Goal: Transaction & Acquisition: Purchase product/service

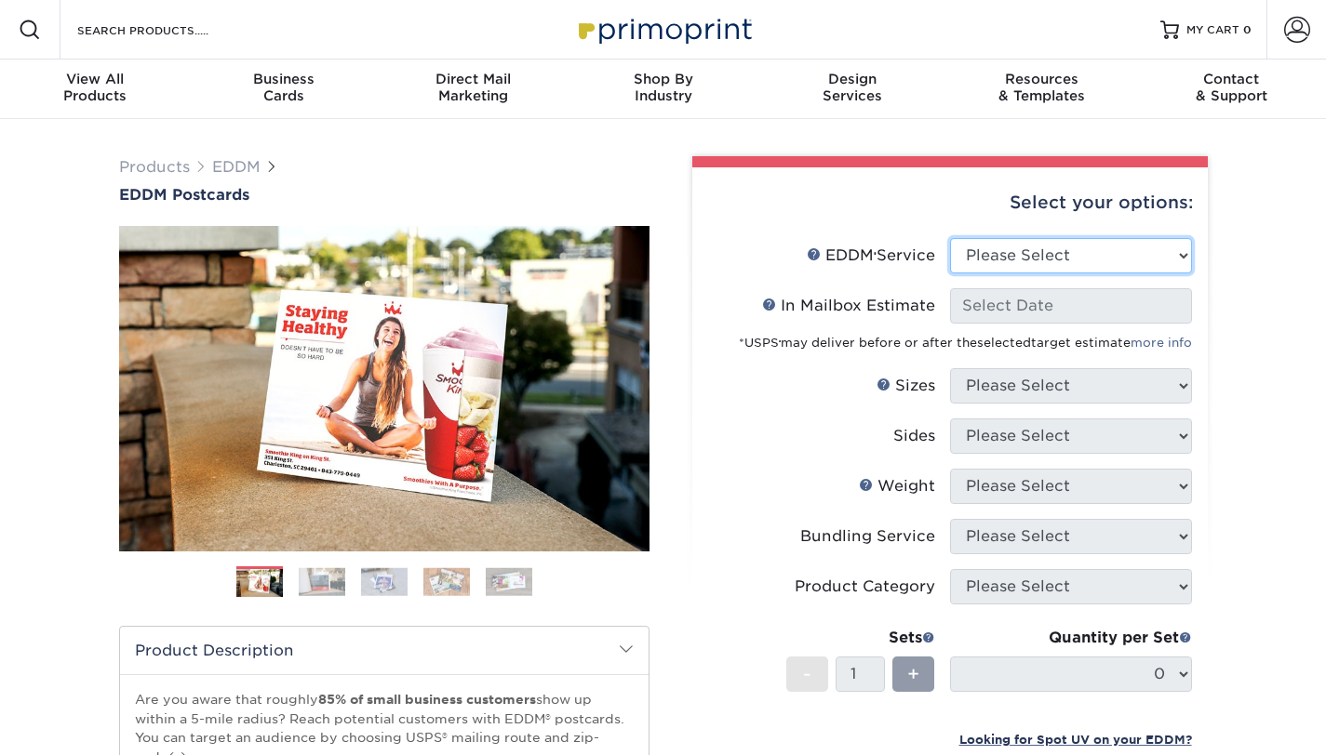
click at [1183, 260] on select "Please Select Full Service Print Only" at bounding box center [1071, 255] width 242 height 35
select select "full_service"
click at [950, 238] on select "Please Select Full Service Print Only" at bounding box center [1071, 255] width 242 height 35
select select "-1"
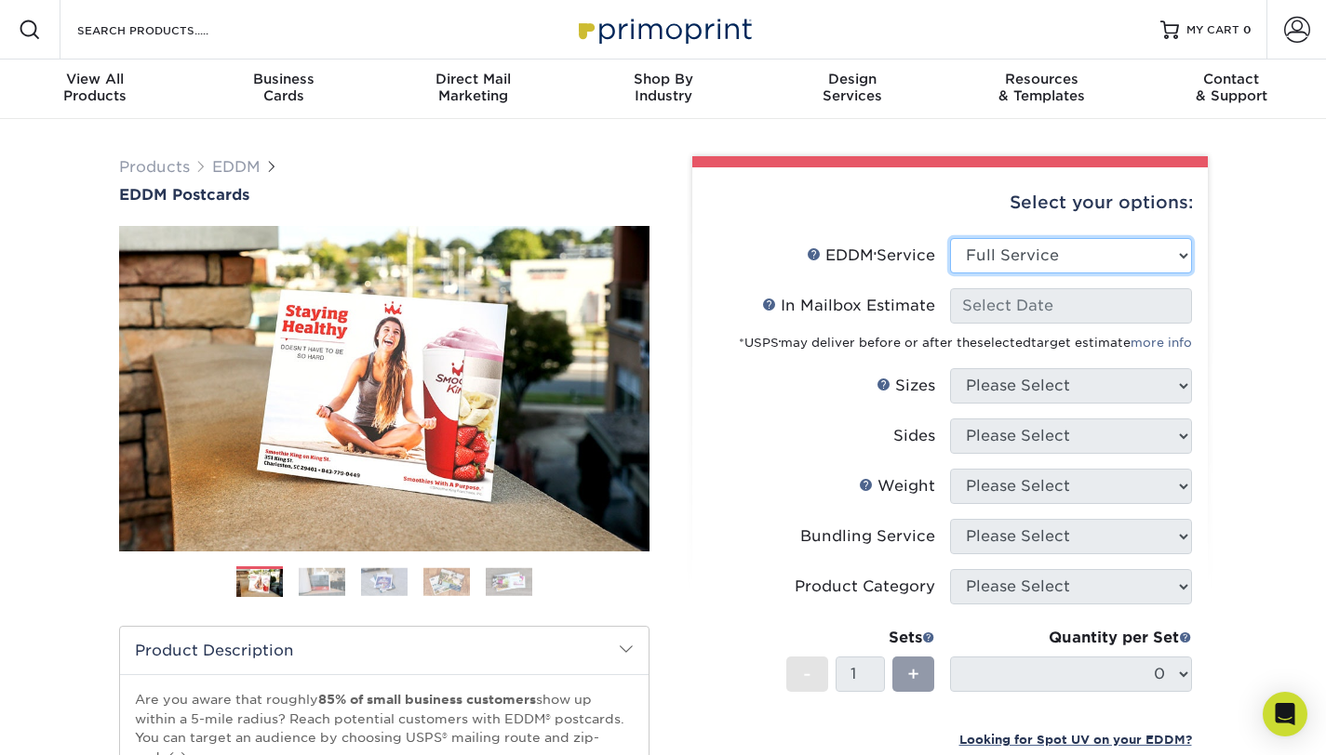
select select "-1"
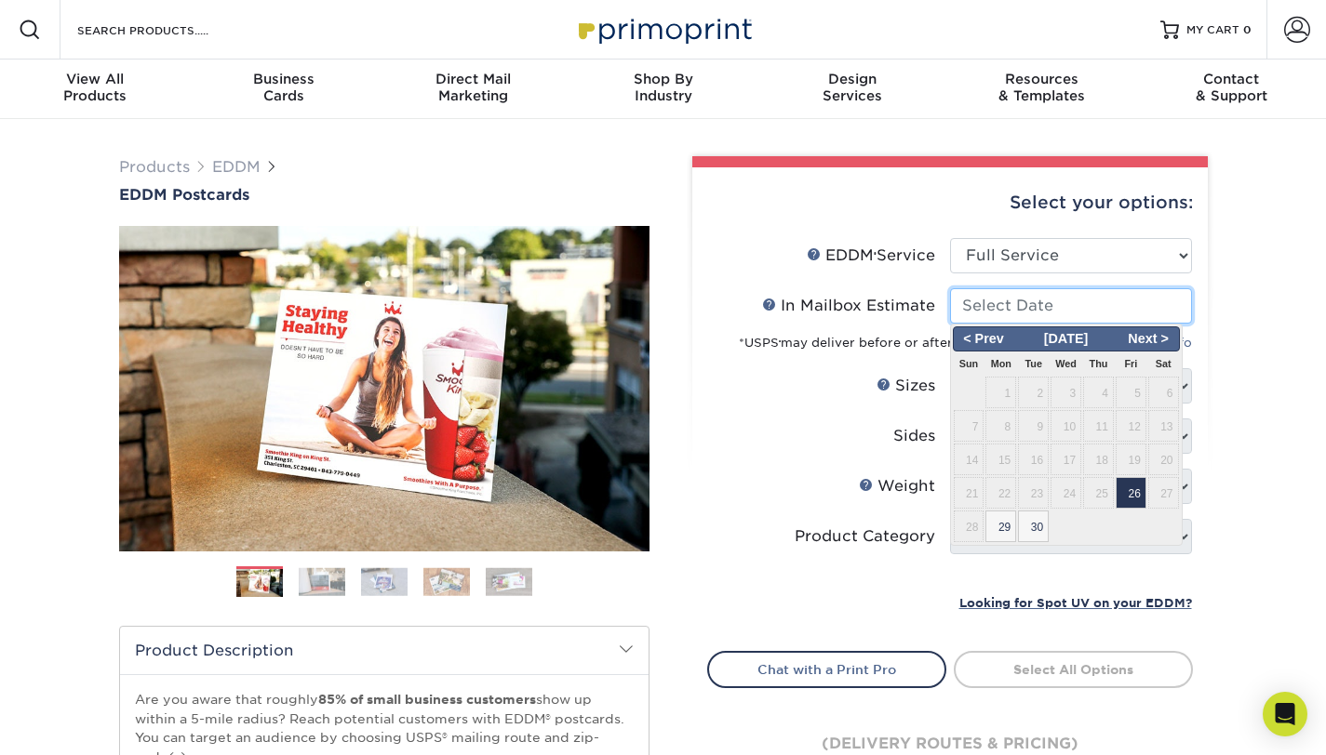
click at [1165, 321] on input "In Mailbox Estimate Help In Mailbox Estimate" at bounding box center [1071, 305] width 242 height 35
click at [1151, 340] on span "Next >" at bounding box center [1148, 339] width 57 height 20
click at [1139, 399] on span "3" at bounding box center [1131, 393] width 31 height 32
type input "[DATE]"
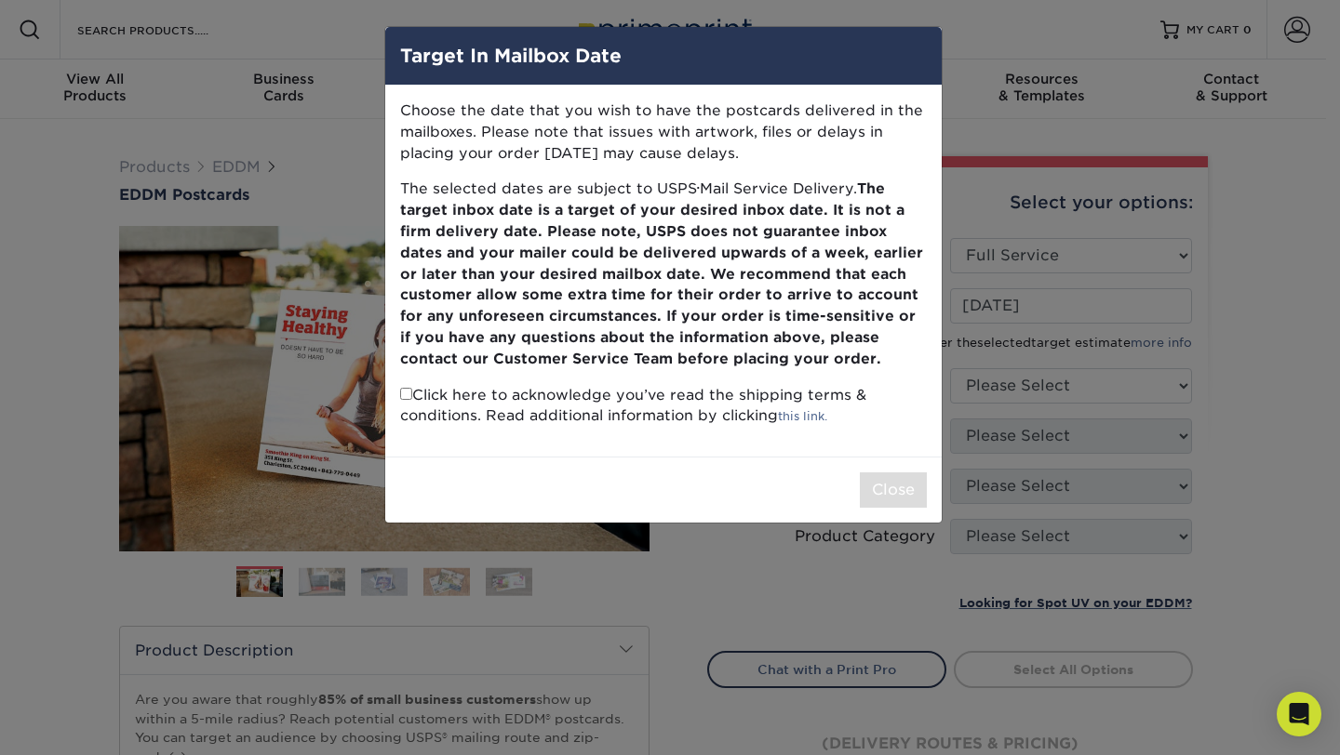
click at [403, 395] on input "checkbox" at bounding box center [406, 394] width 12 height 12
checkbox input "true"
click at [889, 492] on button "Close" at bounding box center [893, 490] width 67 height 35
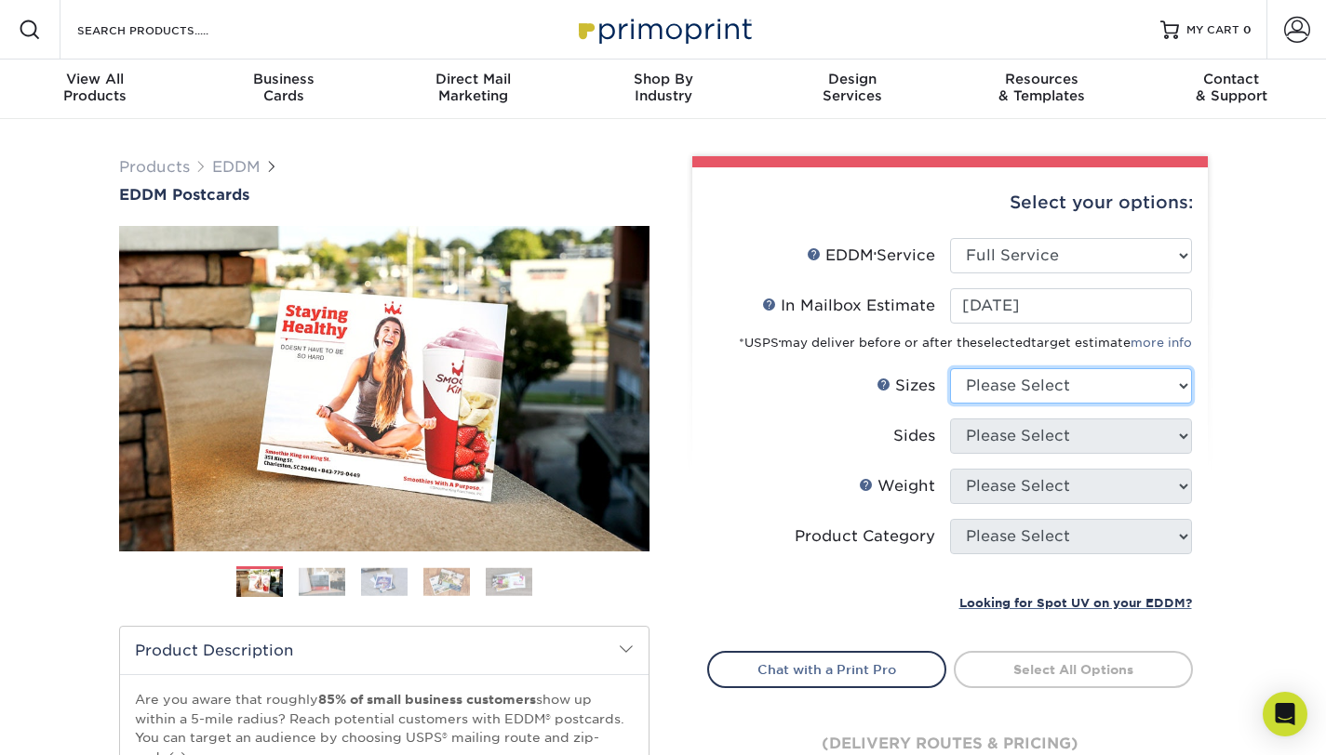
click at [1185, 389] on select "Please Select 4.5" x 12" 6" x 12" 6.5" x 8" 6.5" x 9" 6.5" x 12" 7" x 8.5" 8" x…" at bounding box center [1071, 385] width 242 height 35
select select "6.50x9.00"
click at [950, 368] on select "Please Select 4.5" x 12" 6" x 12" 6.5" x 8" 6.5" x 9" 6.5" x 12" 7" x 8.5" 8" x…" at bounding box center [1071, 385] width 242 height 35
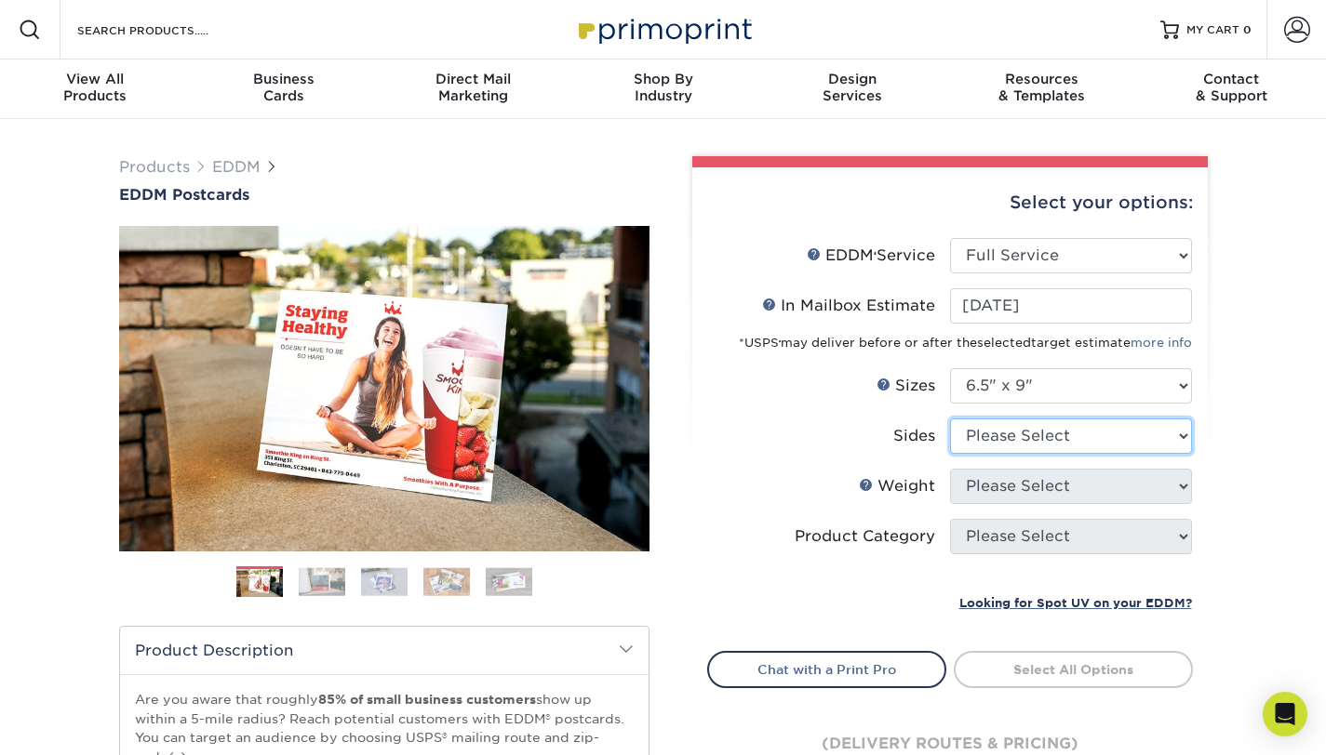
click at [1181, 438] on select "Please Select Print Both Sides Print Front Only" at bounding box center [1071, 436] width 242 height 35
select select "13abbda7-1d64-4f25-8bb2-c179b224825d"
click at [950, 419] on select "Please Select Print Both Sides Print Front Only" at bounding box center [1071, 436] width 242 height 35
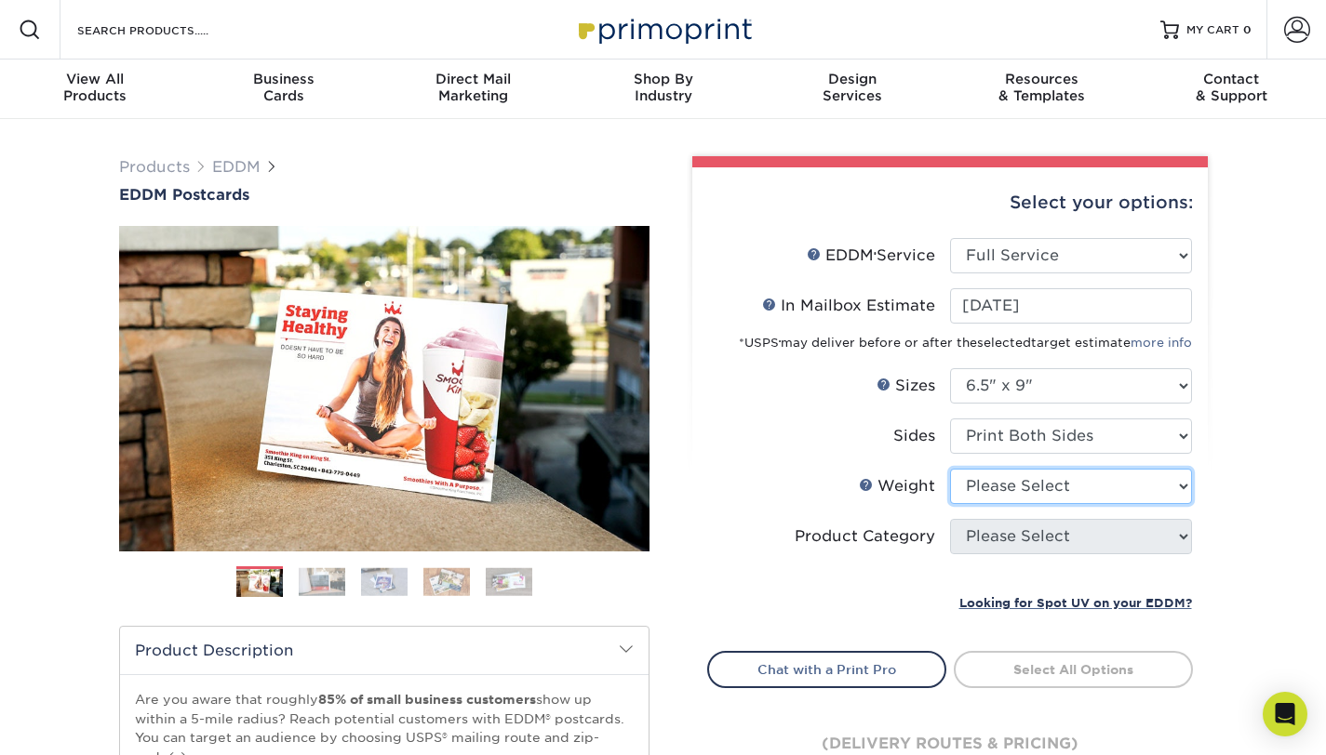
click at [1183, 488] on select "Please Select 16PT 14PT" at bounding box center [1071, 486] width 242 height 35
select select "16PT"
click at [950, 469] on select "Please Select 16PT 14PT" at bounding box center [1071, 486] width 242 height 35
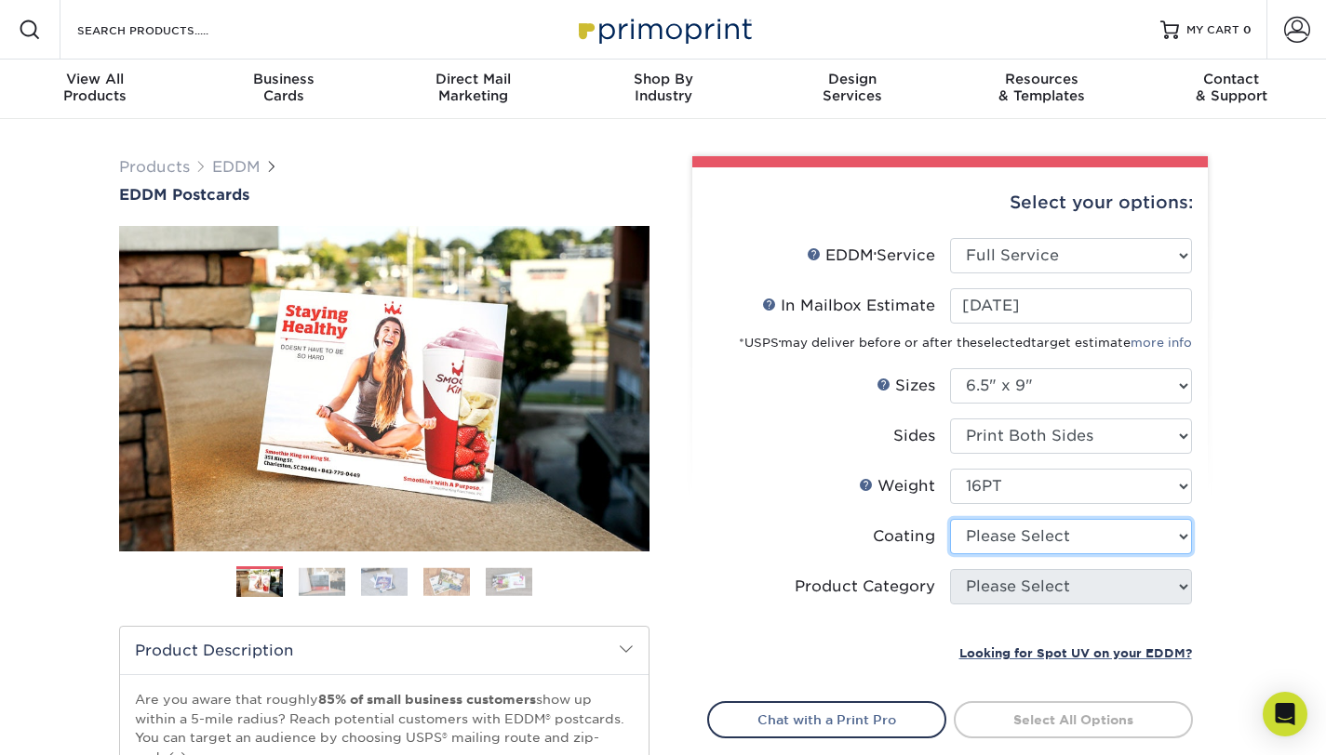
click at [1180, 540] on select at bounding box center [1071, 536] width 242 height 35
click at [950, 519] on select at bounding box center [1071, 536] width 242 height 35
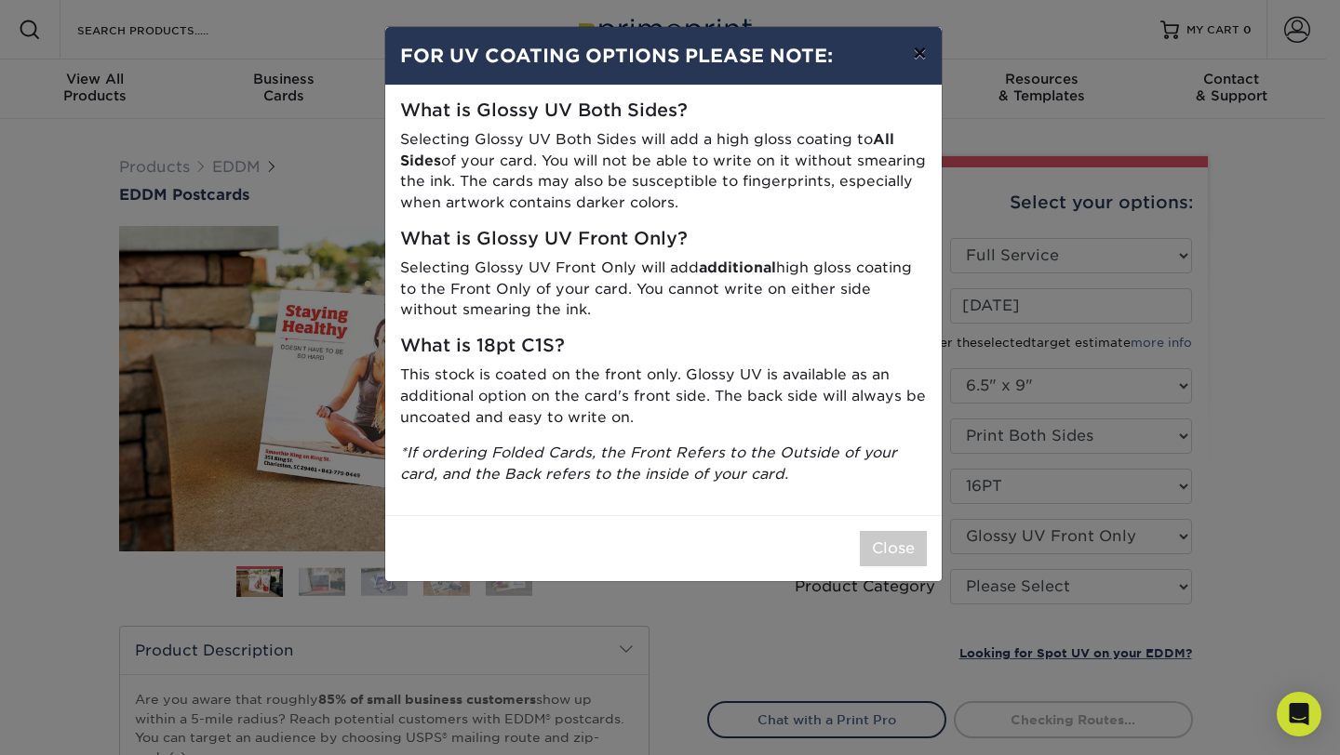
click at [922, 54] on button "×" at bounding box center [919, 53] width 43 height 52
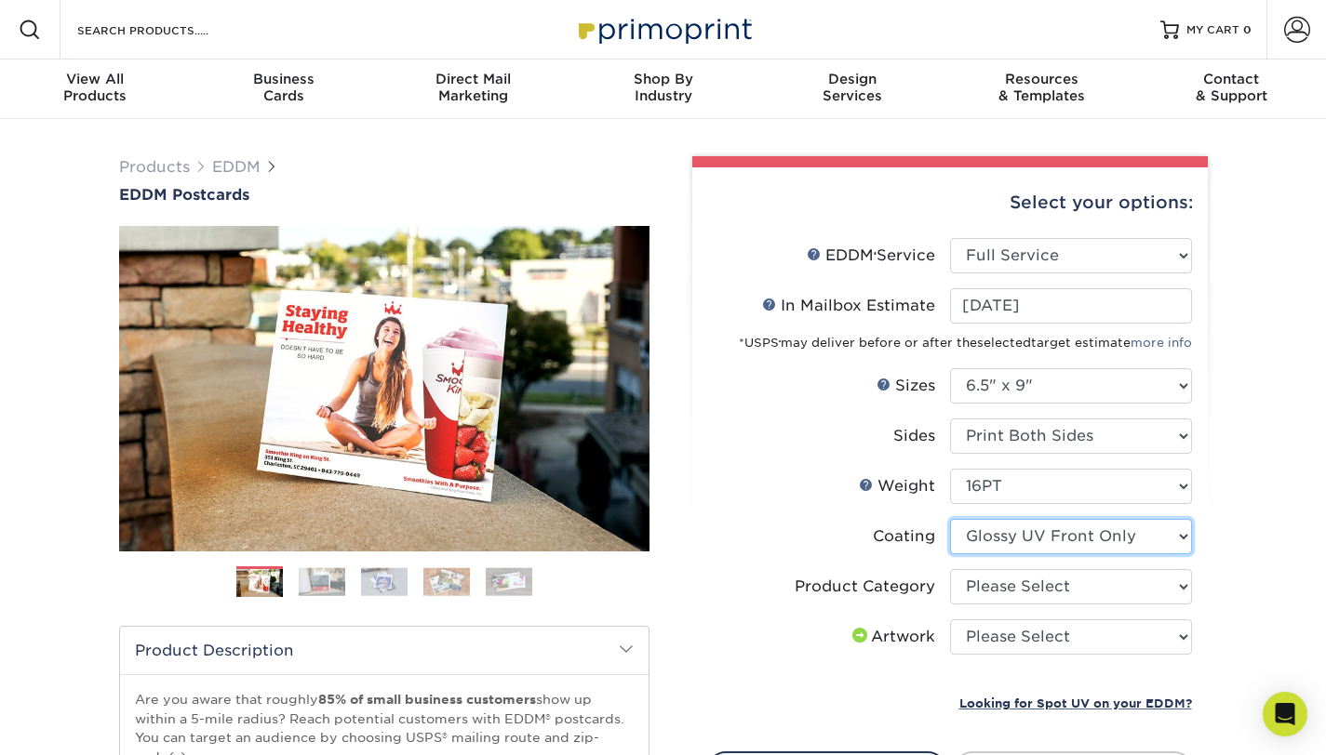
click at [1184, 536] on select at bounding box center [1071, 536] width 242 height 35
select select "121bb7b5-3b4d-429f-bd8d-bbf80e953313"
click at [950, 519] on select at bounding box center [1071, 536] width 242 height 35
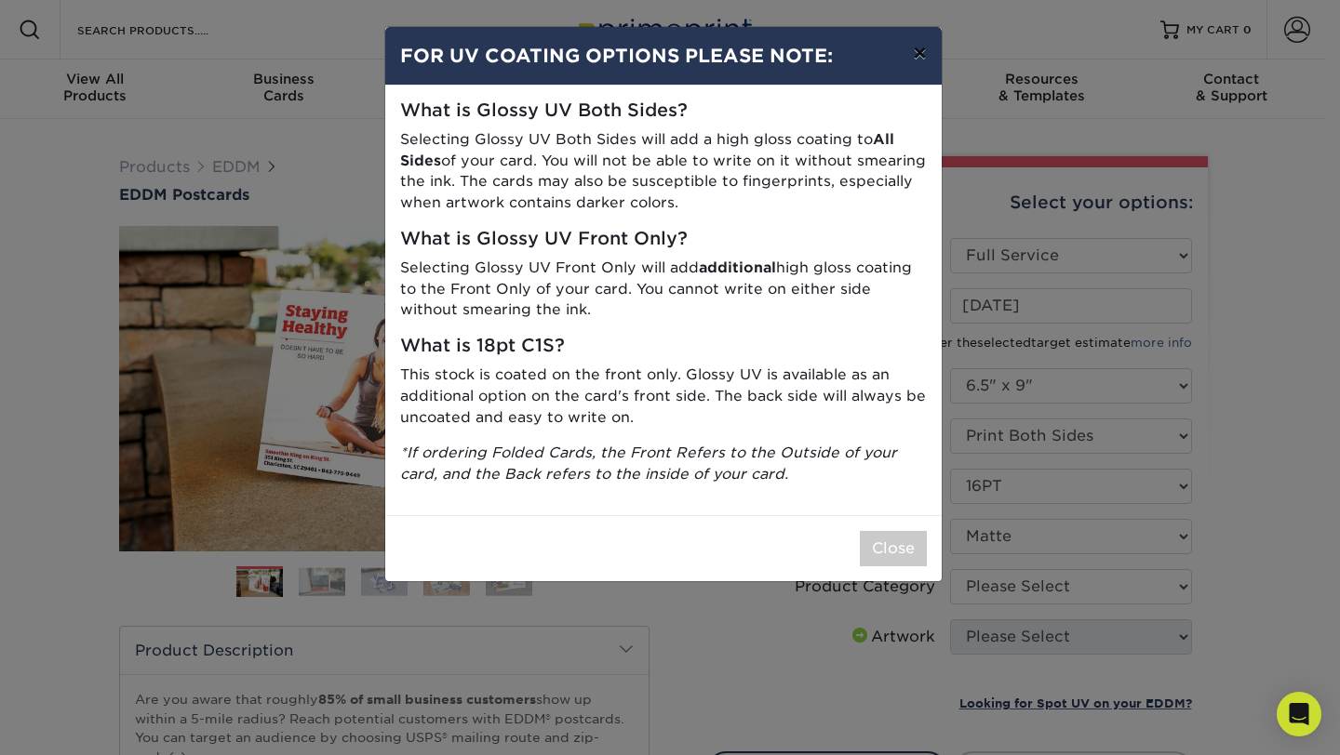
click at [919, 55] on button "×" at bounding box center [919, 53] width 43 height 52
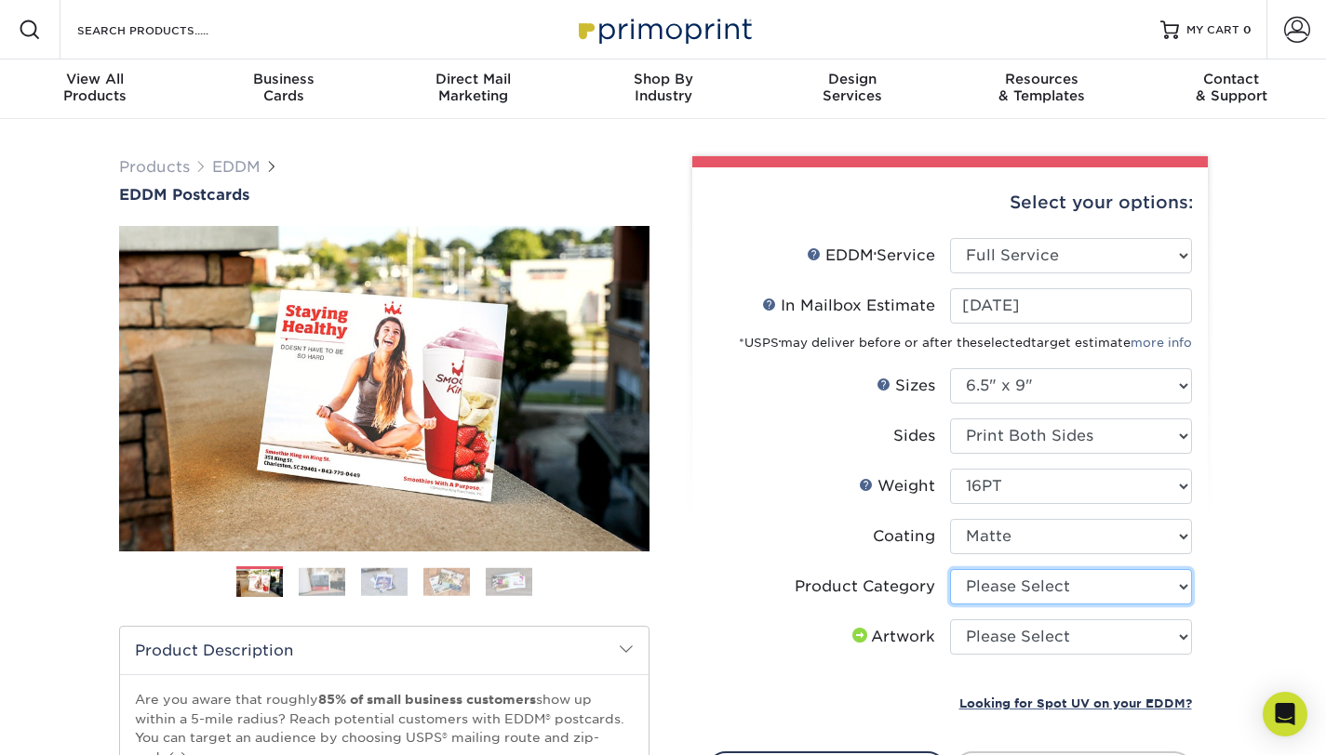
click at [1178, 589] on select "Please Select Postcards" at bounding box center [1071, 586] width 242 height 35
select select "9b7272e0-d6c8-4c3c-8e97-d3a1bcdab858"
click at [950, 569] on select "Please Select Postcards" at bounding box center [1071, 586] width 242 height 35
click at [1181, 639] on select "Please Select I will upload files I need a design - $150" at bounding box center [1071, 637] width 242 height 35
select select "upload"
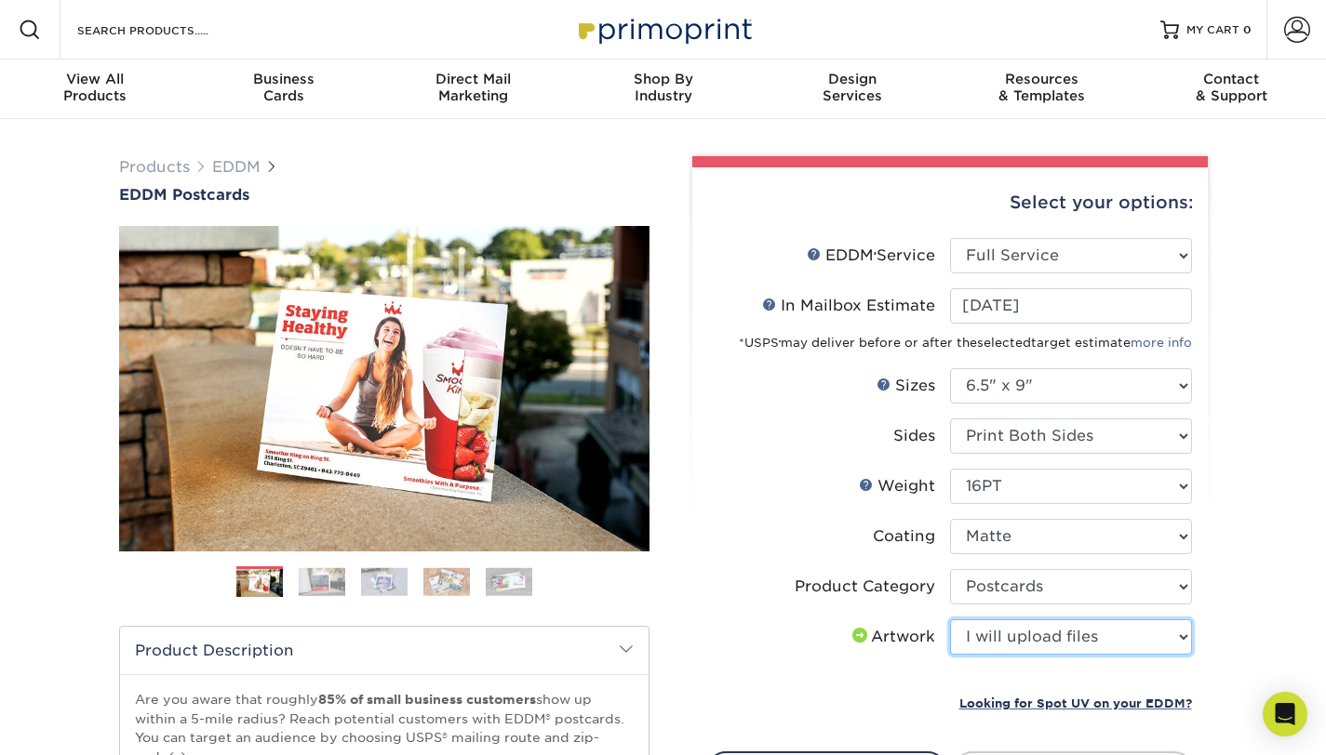
click at [950, 620] on select "Please Select I will upload files I need a design - $150" at bounding box center [1071, 637] width 242 height 35
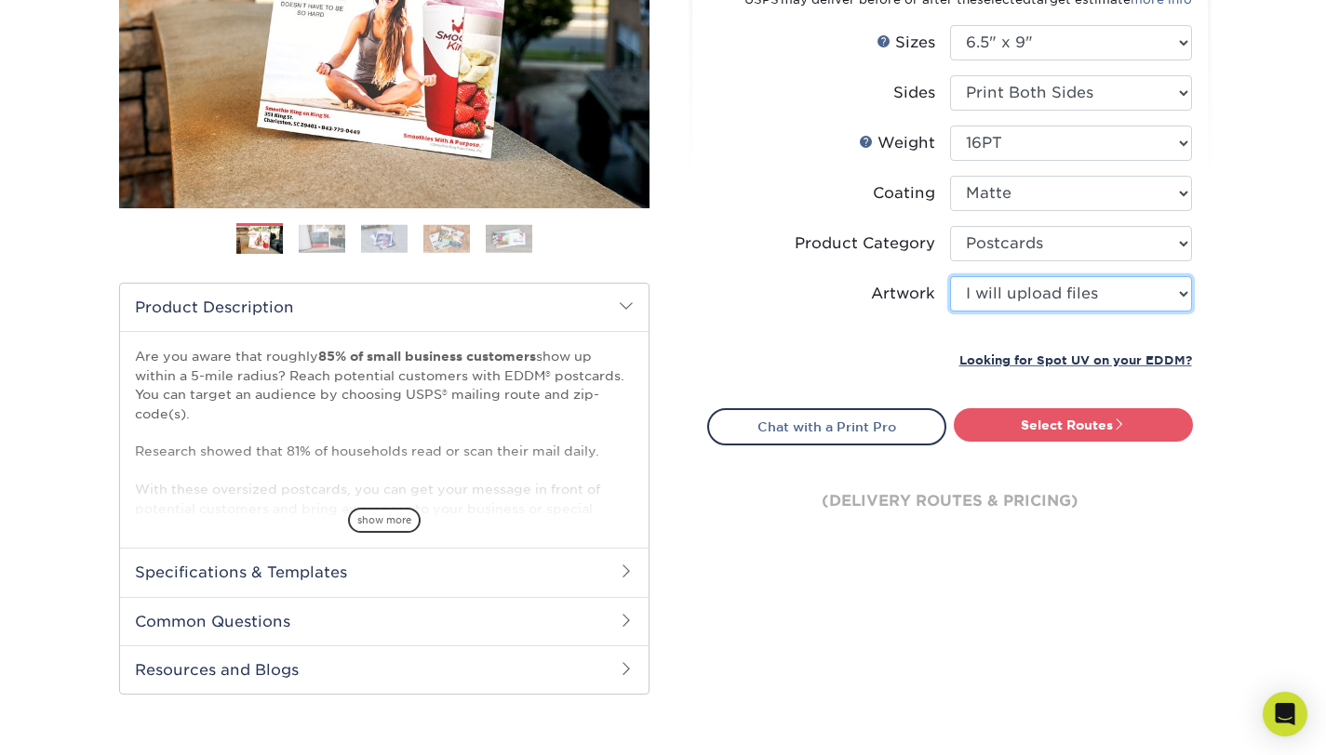
scroll to position [335, 0]
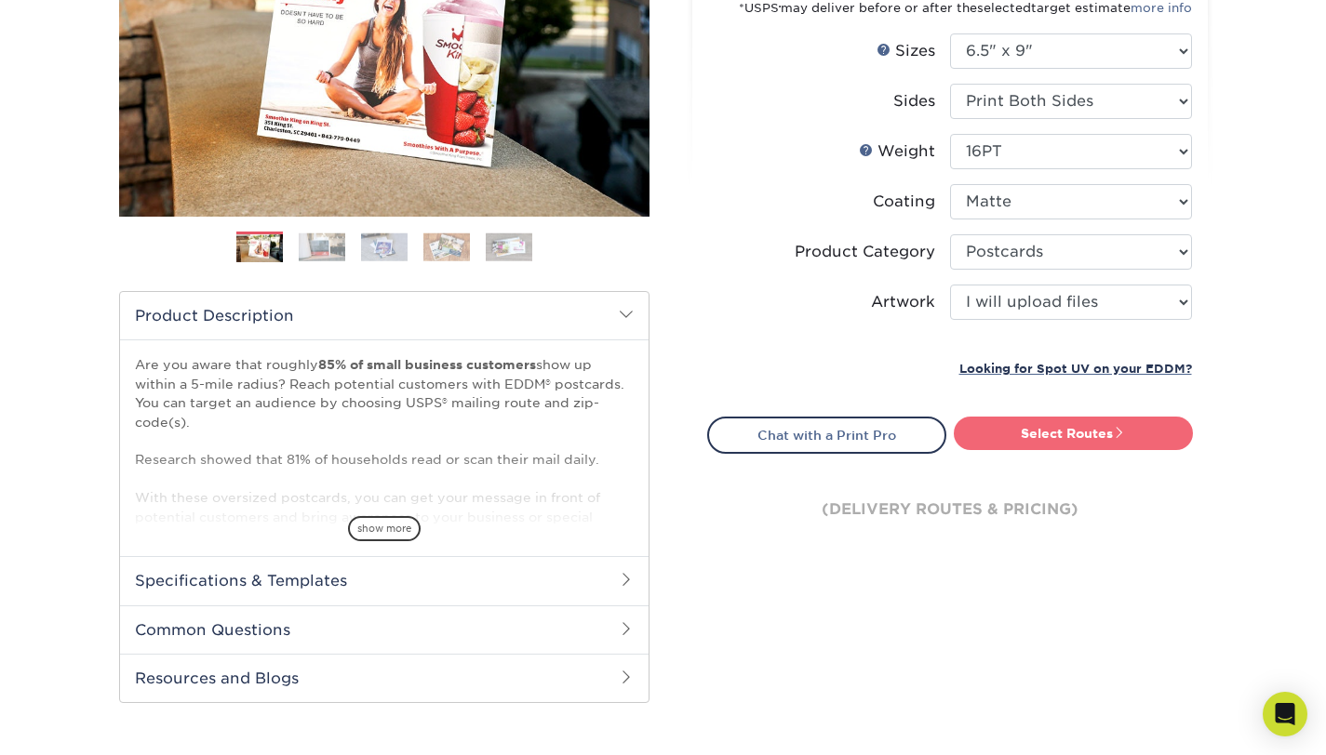
click at [1051, 435] on link "Select Routes" at bounding box center [1073, 433] width 239 height 33
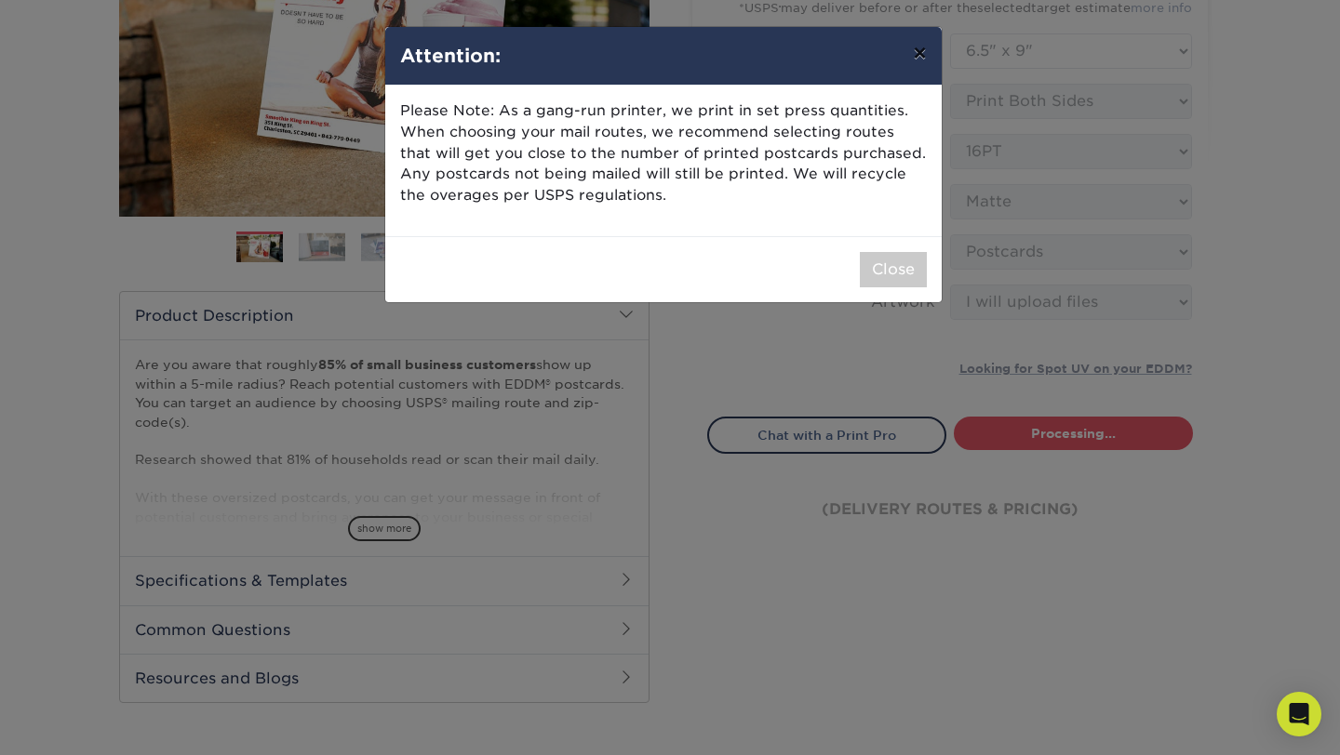
click at [921, 55] on button "×" at bounding box center [919, 53] width 43 height 52
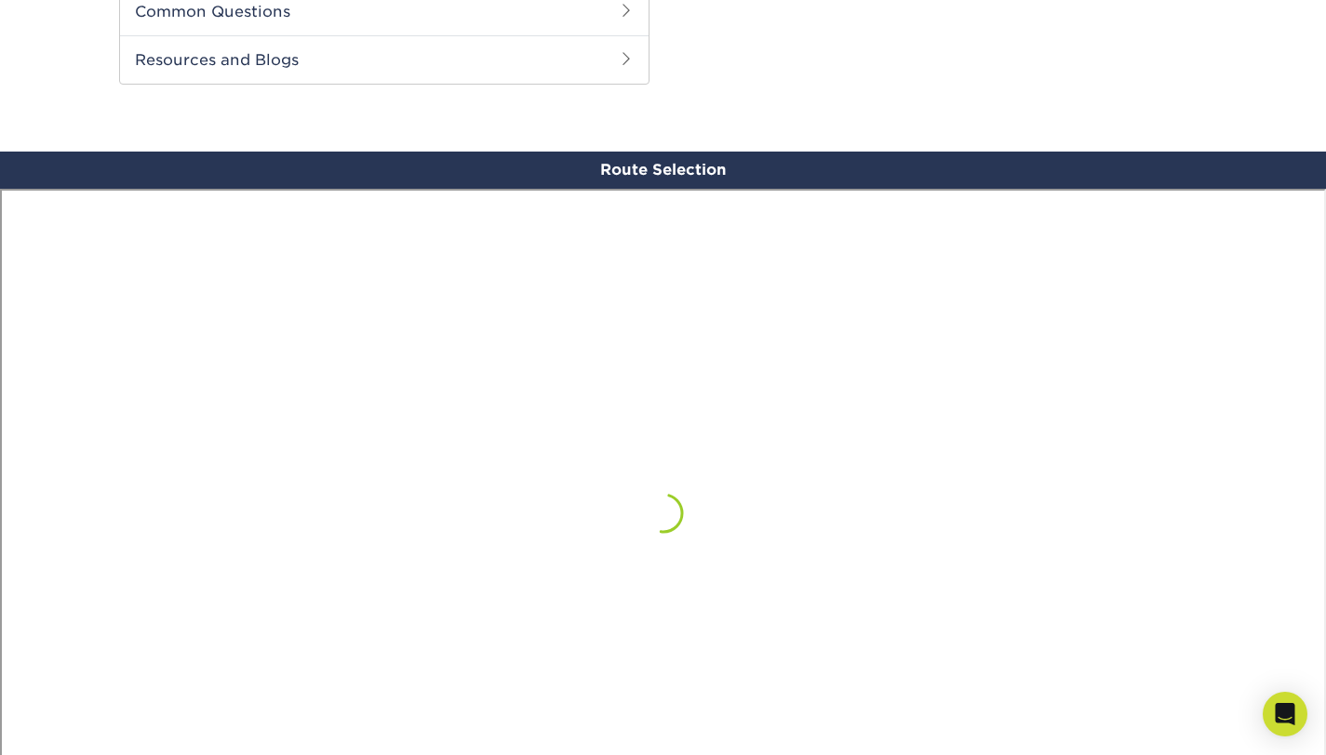
scroll to position [1084, 0]
